Goal: Task Accomplishment & Management: Use online tool/utility

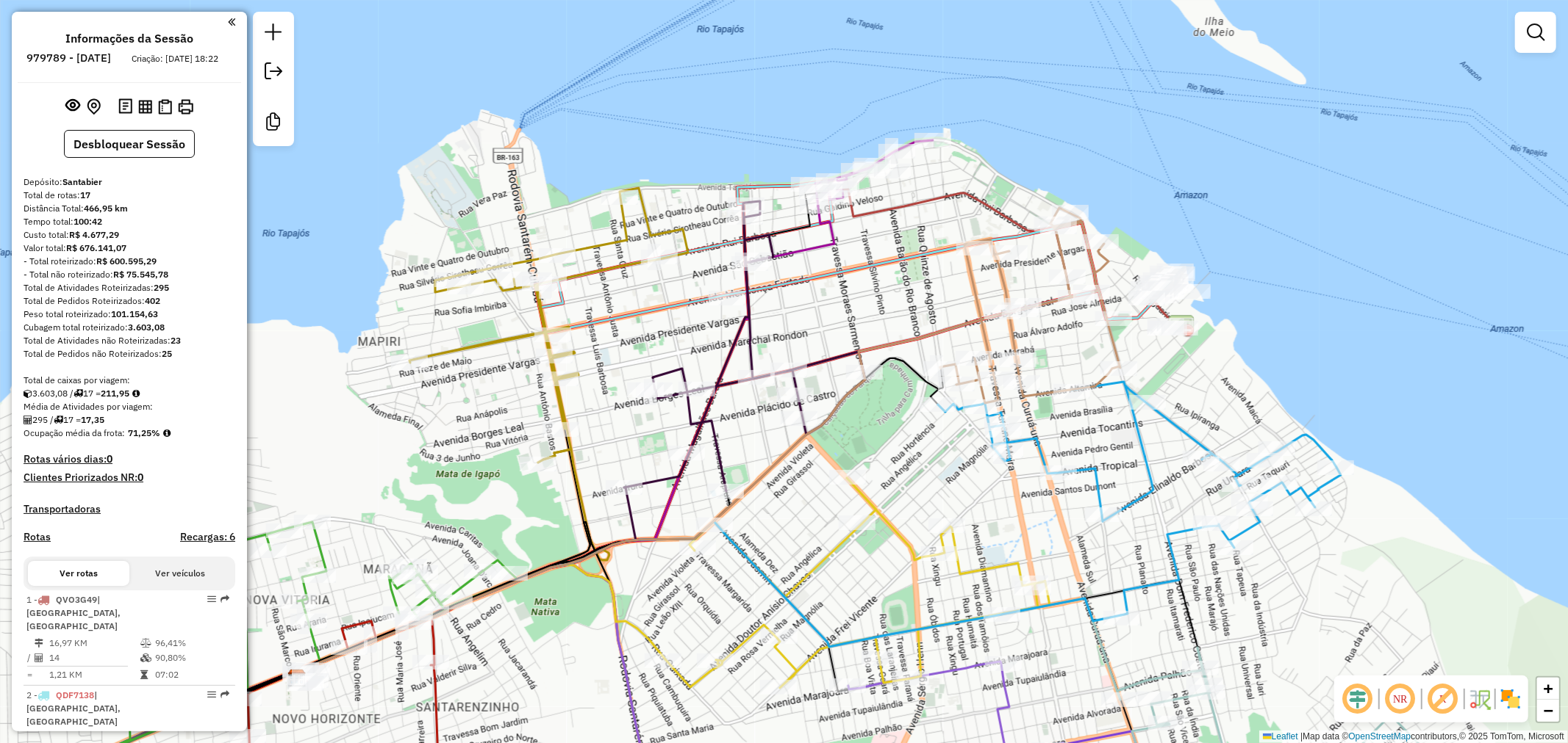
click at [798, 295] on div "Janela de atendimento Grade de atendimento Capacidade Transportadoras Veículos …" at bounding box center [784, 372] width 1568 height 743
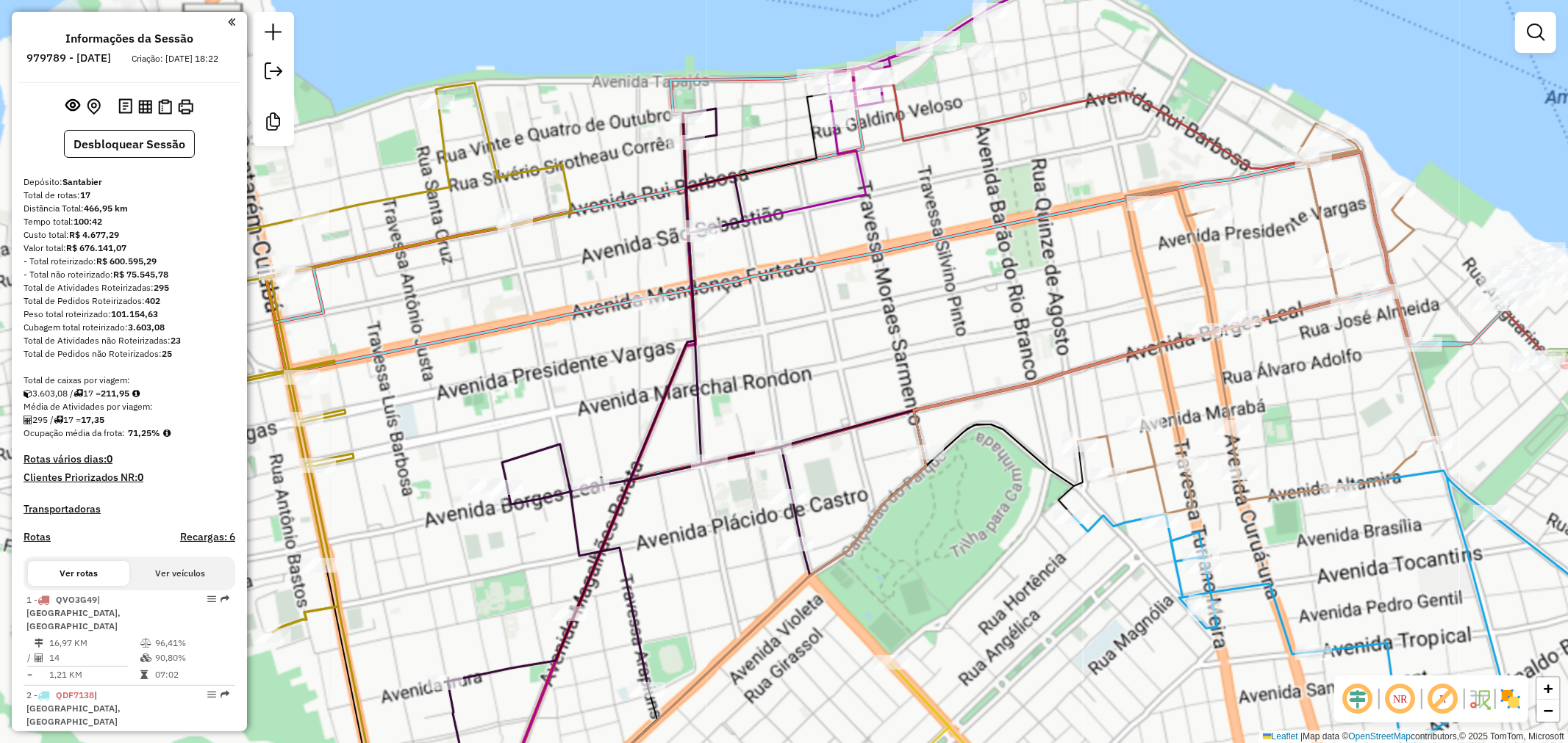
drag, startPoint x: 794, startPoint y: 295, endPoint x: 785, endPoint y: 298, distance: 9.5
click at [785, 298] on div "Janela de atendimento Grade de atendimento Capacidade Transportadoras Veículos …" at bounding box center [784, 372] width 1568 height 743
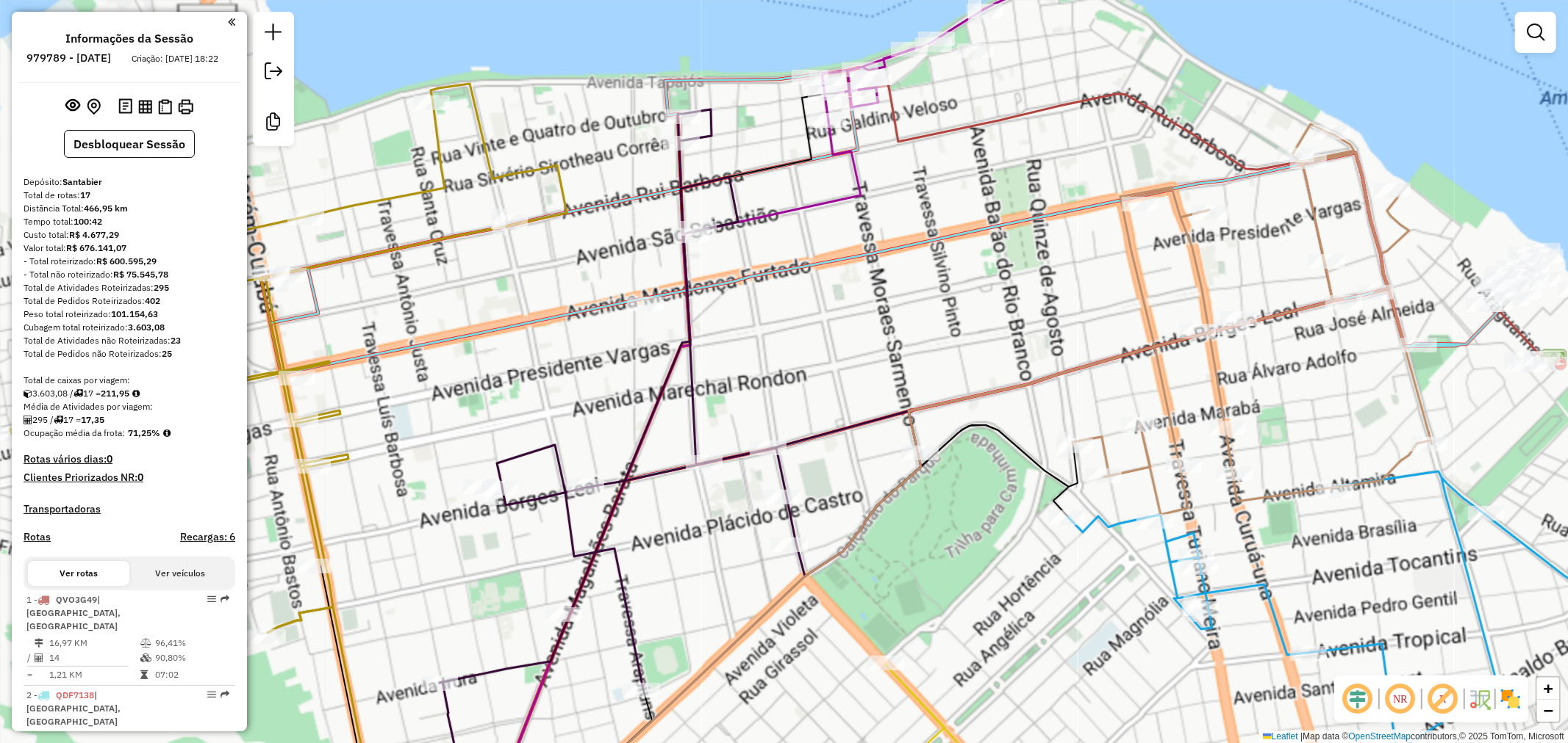
click at [792, 298] on div "Janela de atendimento Grade de atendimento Capacidade Transportadoras Veículos …" at bounding box center [784, 372] width 1568 height 743
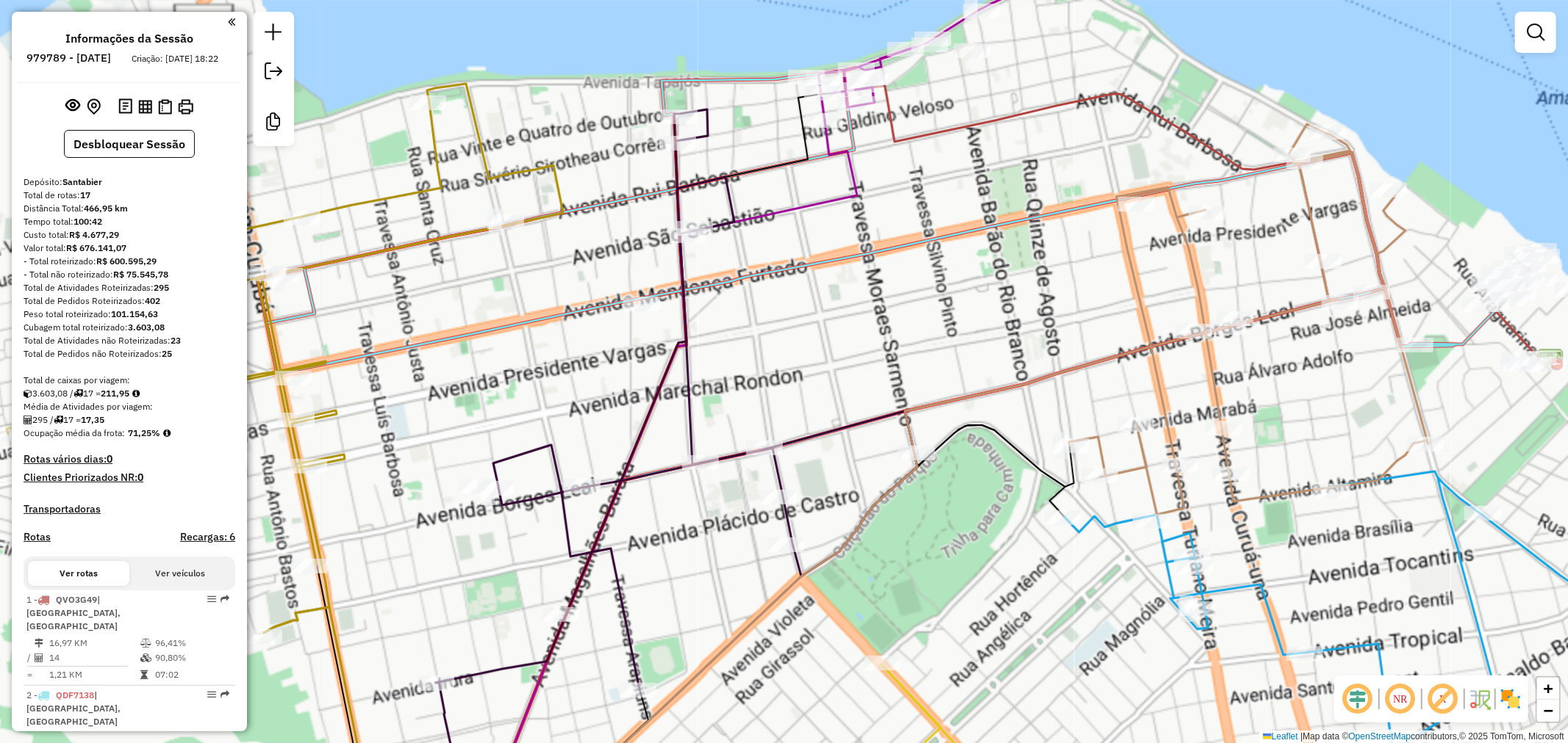
click at [785, 297] on div "Janela de atendimento Grade de atendimento Capacidade Transportadoras Veículos …" at bounding box center [784, 372] width 1568 height 743
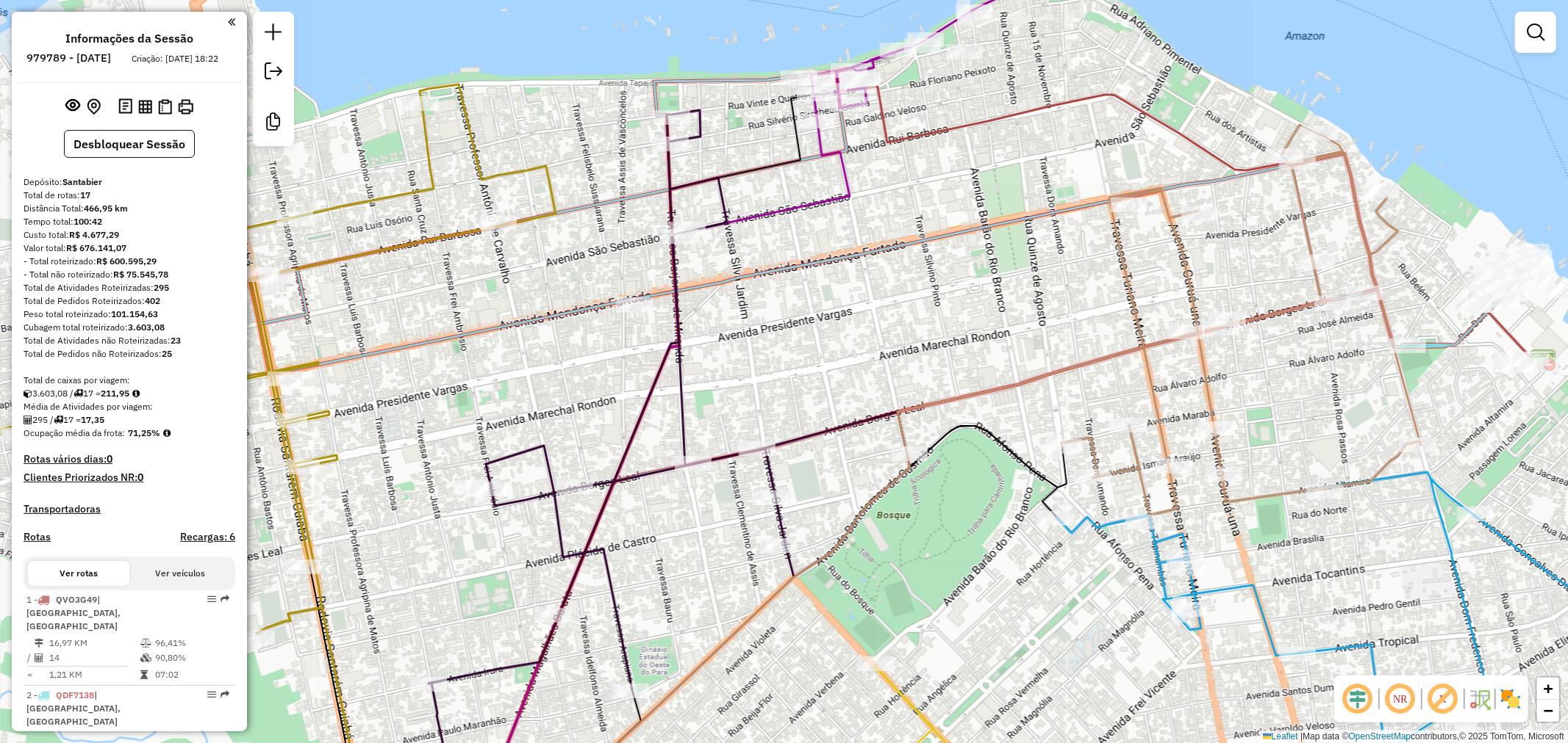
drag, startPoint x: 785, startPoint y: 297, endPoint x: 778, endPoint y: 298, distance: 7.1
click at [778, 298] on div "Janela de atendimento Grade de atendimento Capacidade Transportadoras Veículos …" at bounding box center [784, 372] width 1568 height 743
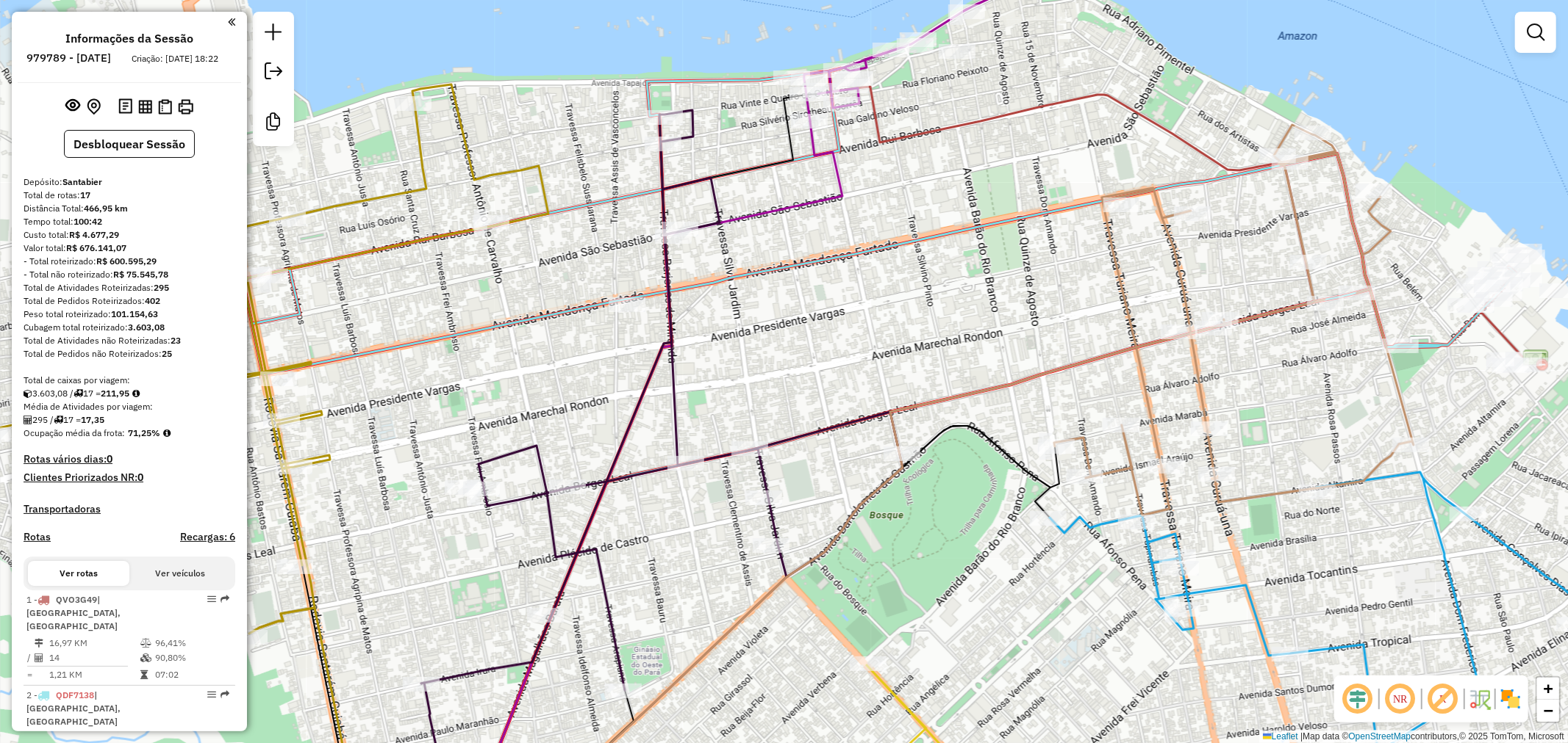
click at [770, 298] on div "Janela de atendimento Grade de atendimento Capacidade Transportadoras Veículos …" at bounding box center [784, 372] width 1568 height 743
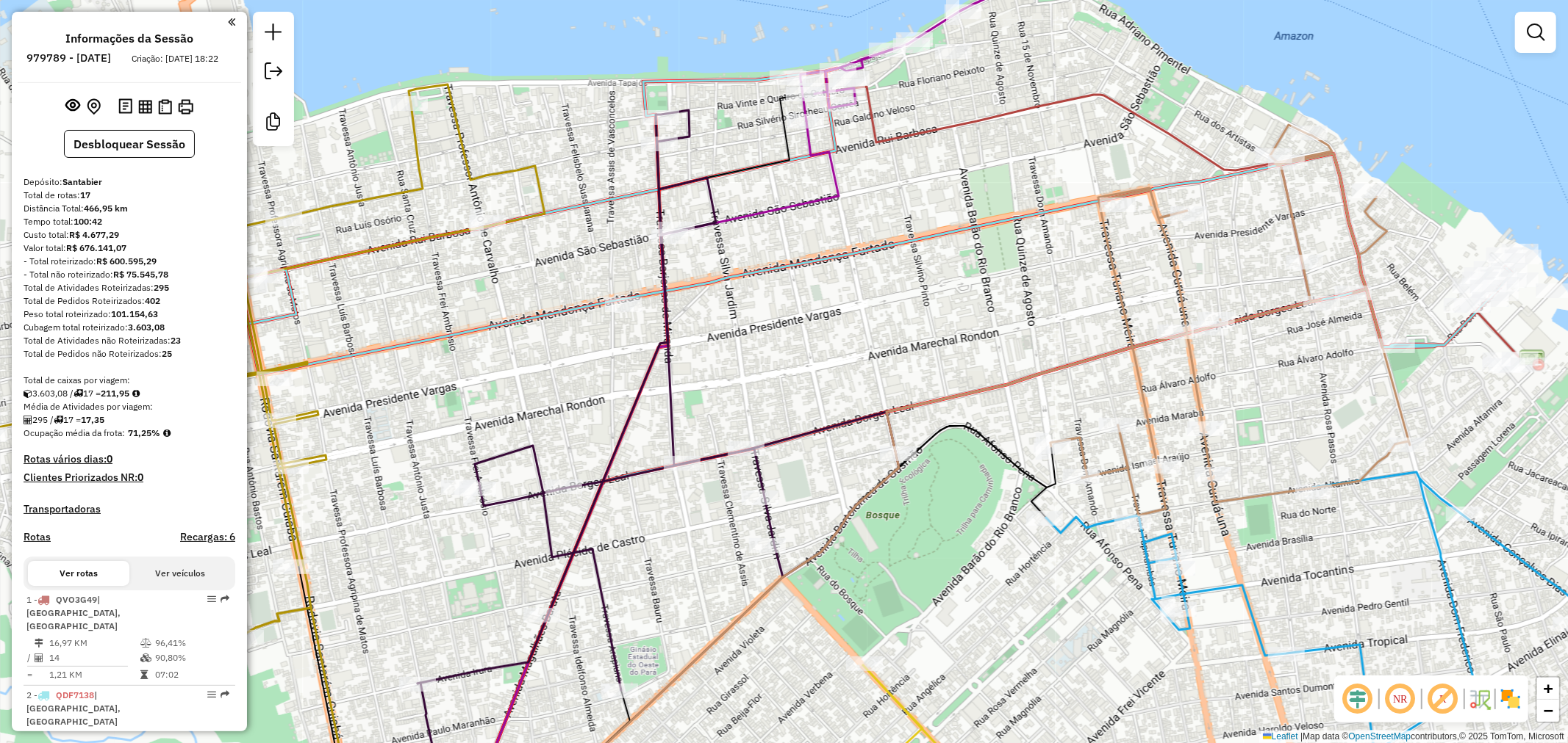
click at [765, 298] on div "Janela de atendimento Grade de atendimento Capacidade Transportadoras Veículos …" at bounding box center [784, 372] width 1568 height 743
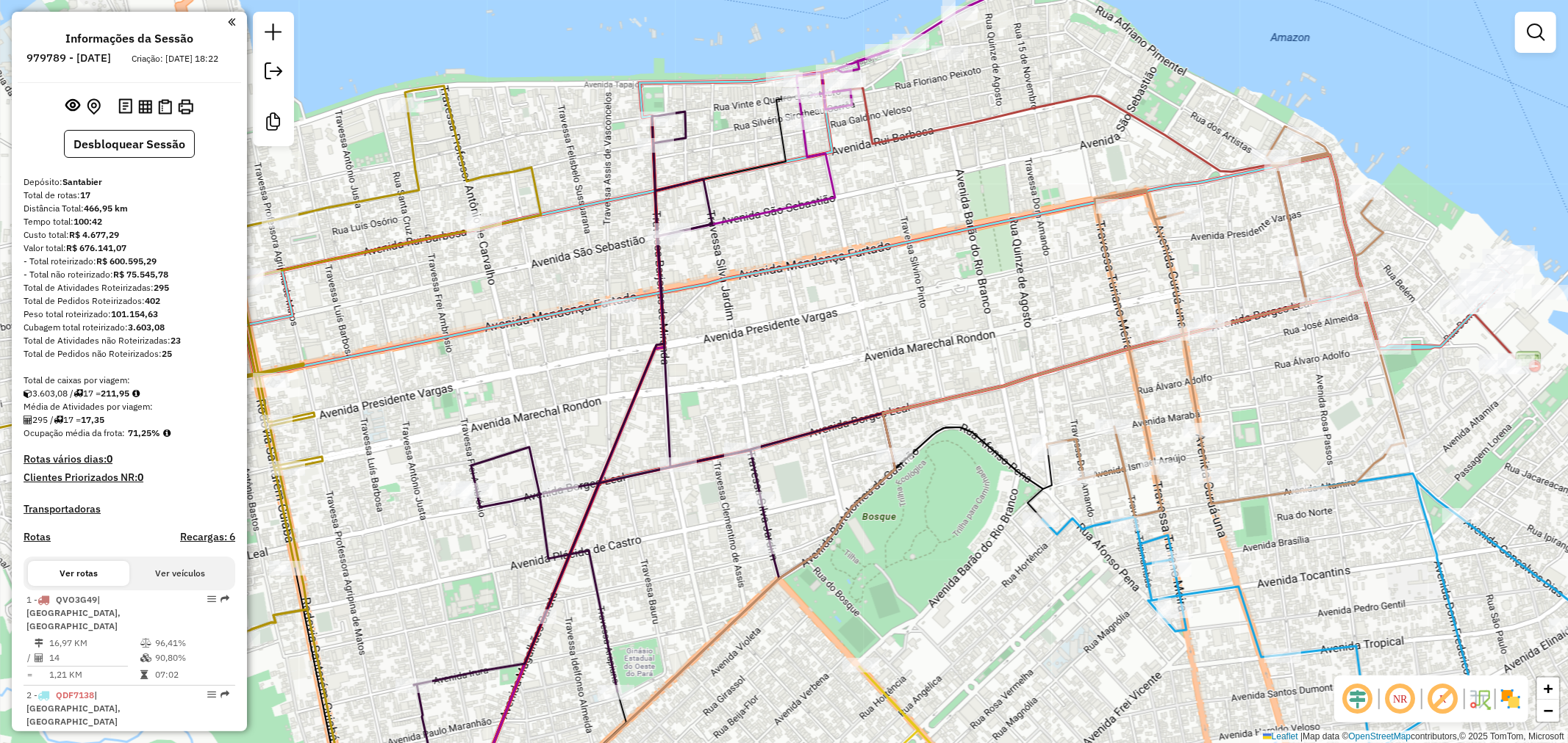
click at [761, 299] on div "Janela de atendimento Grade de atendimento Capacidade Transportadoras Veículos …" at bounding box center [784, 372] width 1568 height 743
select select "**********"
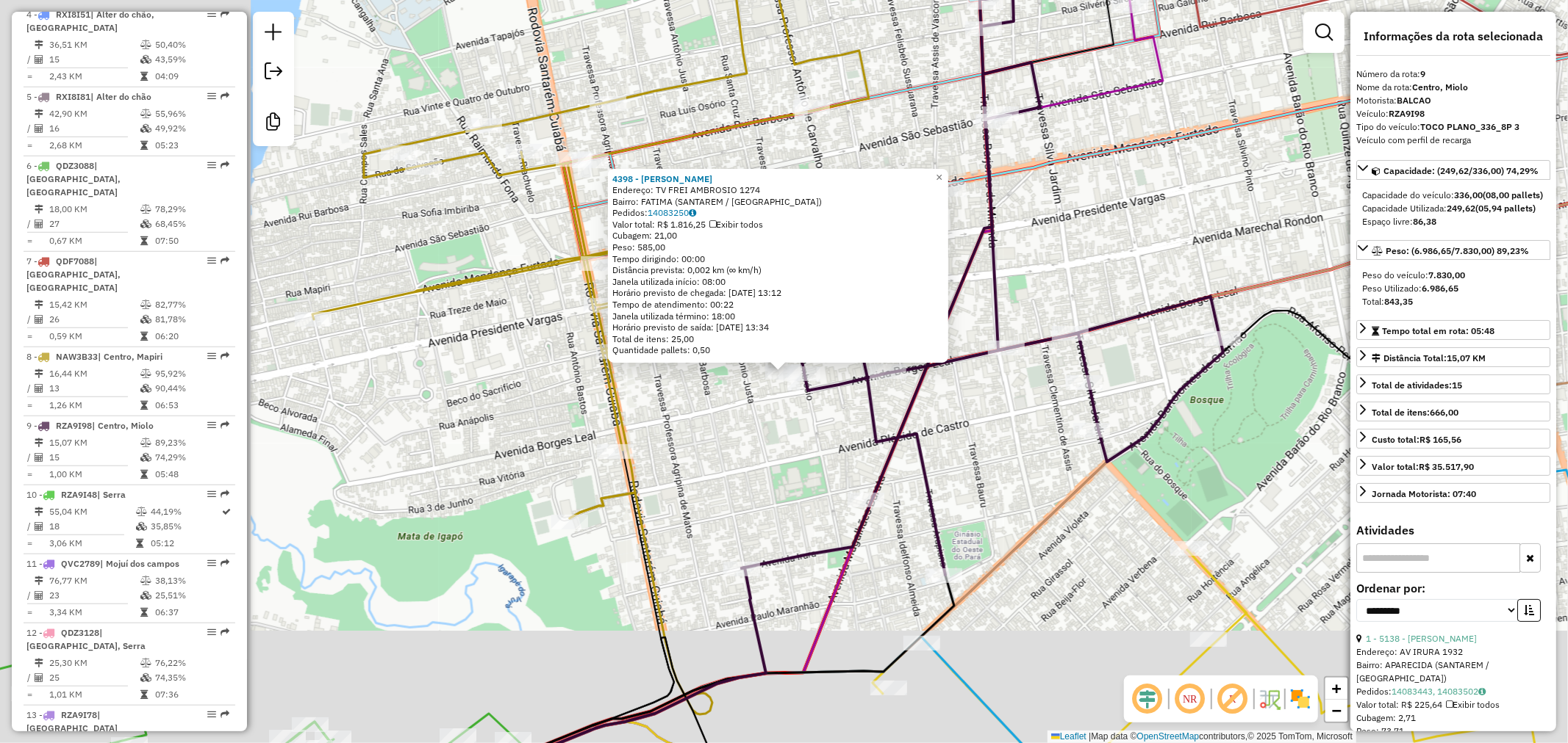
scroll to position [1209, 0]
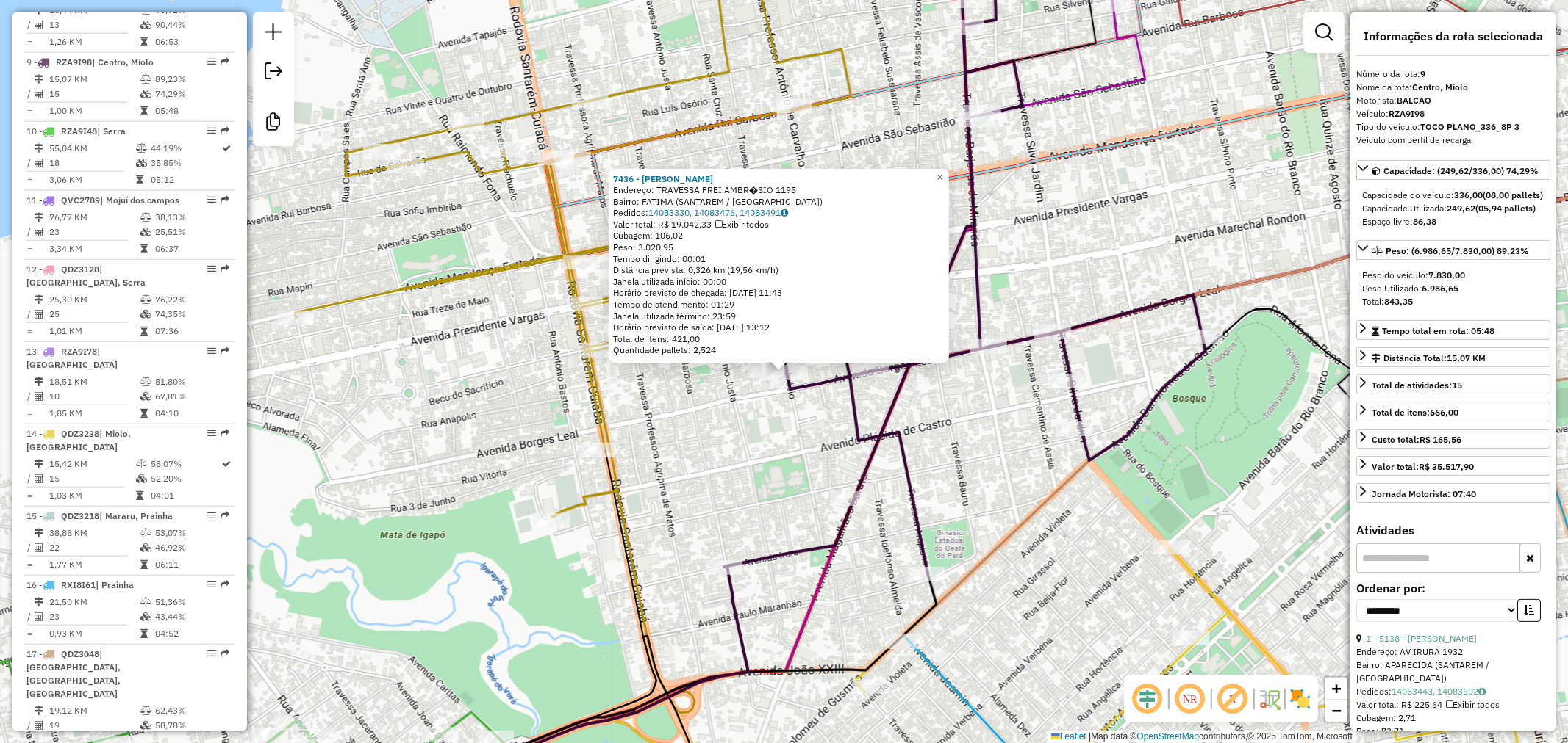
click at [702, 414] on div "Rota 9 - Placa RZA9I98 7436 - [PERSON_NAME] 9 - Placa RZA9I98 4398 - W M F Pont…" at bounding box center [784, 372] width 1568 height 743
